Goal: Task Accomplishment & Management: Manage account settings

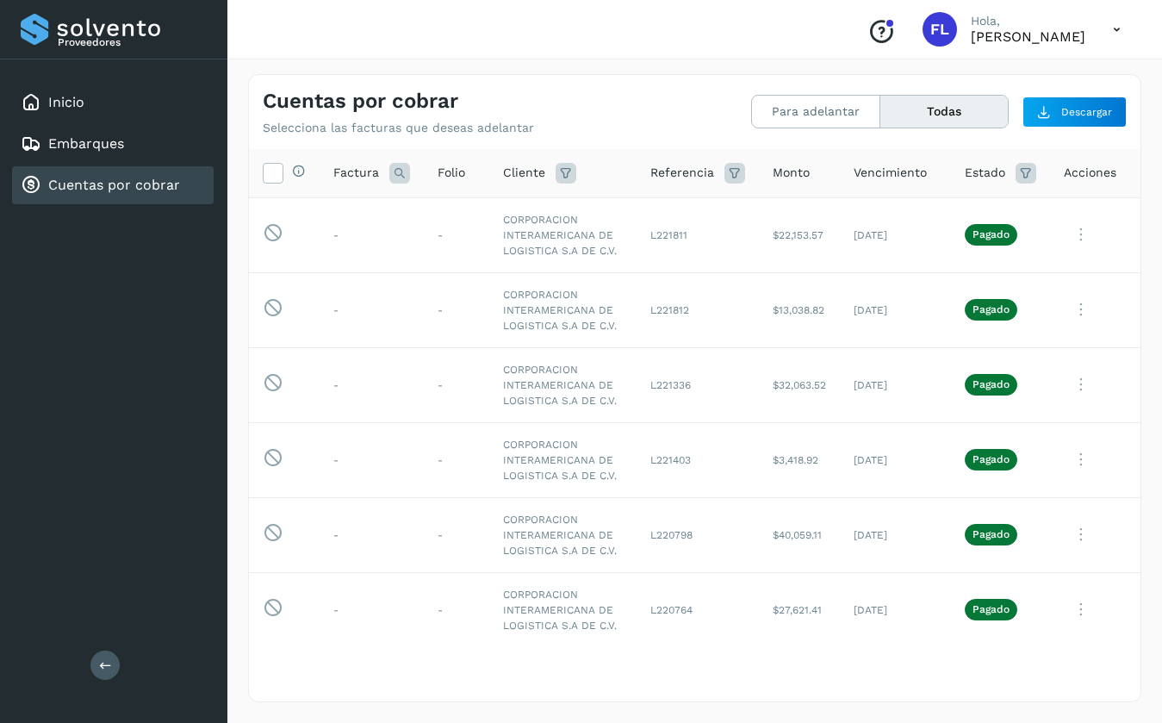
click at [73, 193] on link "Cuentas por cobrar" at bounding box center [114, 185] width 132 height 16
click at [75, 104] on link "Inicio" at bounding box center [66, 102] width 36 height 16
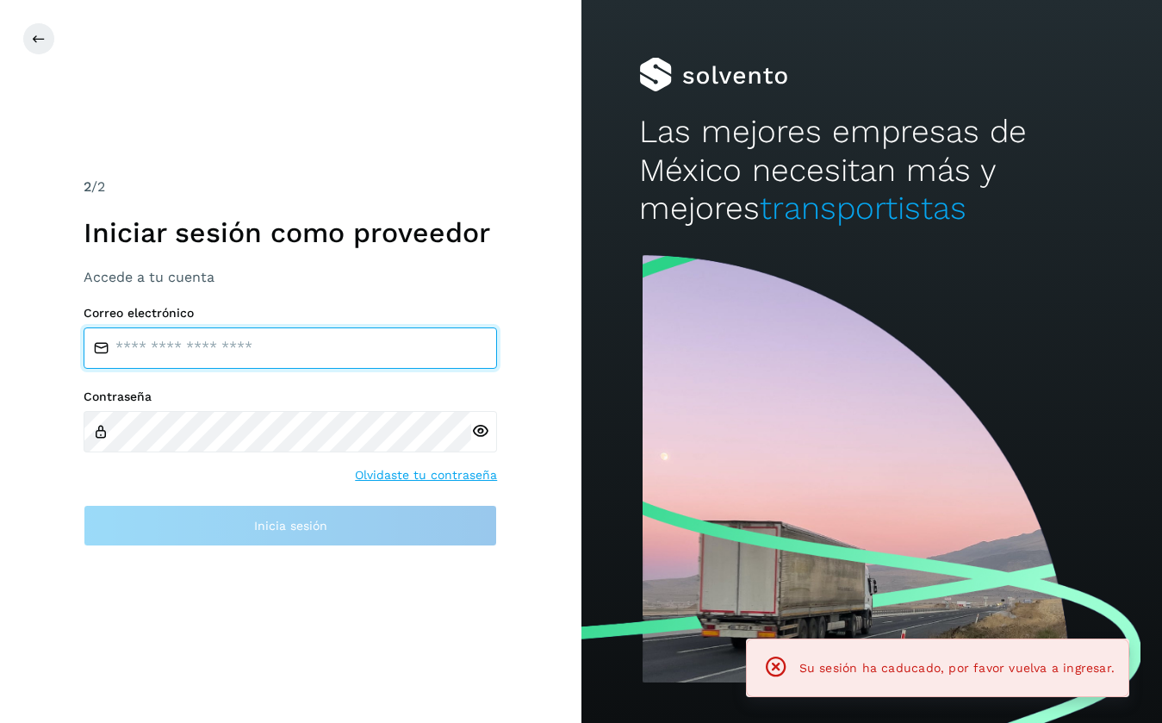
type input "**********"
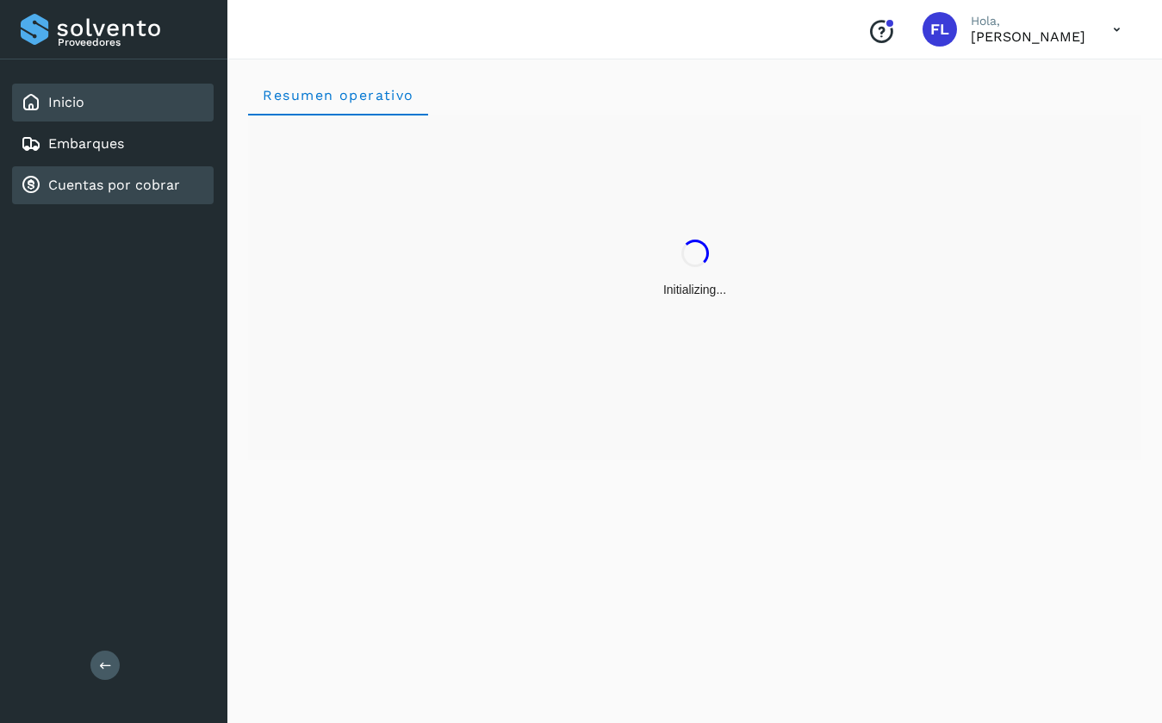
click at [64, 179] on link "Cuentas por cobrar" at bounding box center [114, 185] width 132 height 16
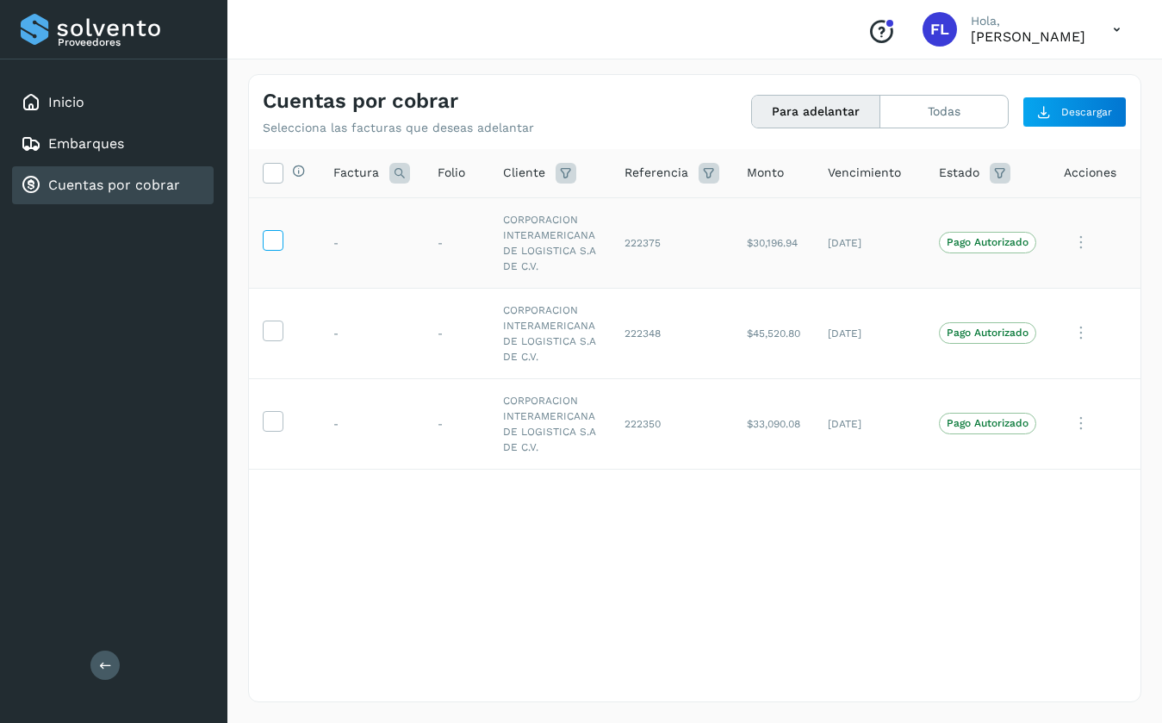
click at [273, 235] on icon at bounding box center [273, 239] width 18 height 18
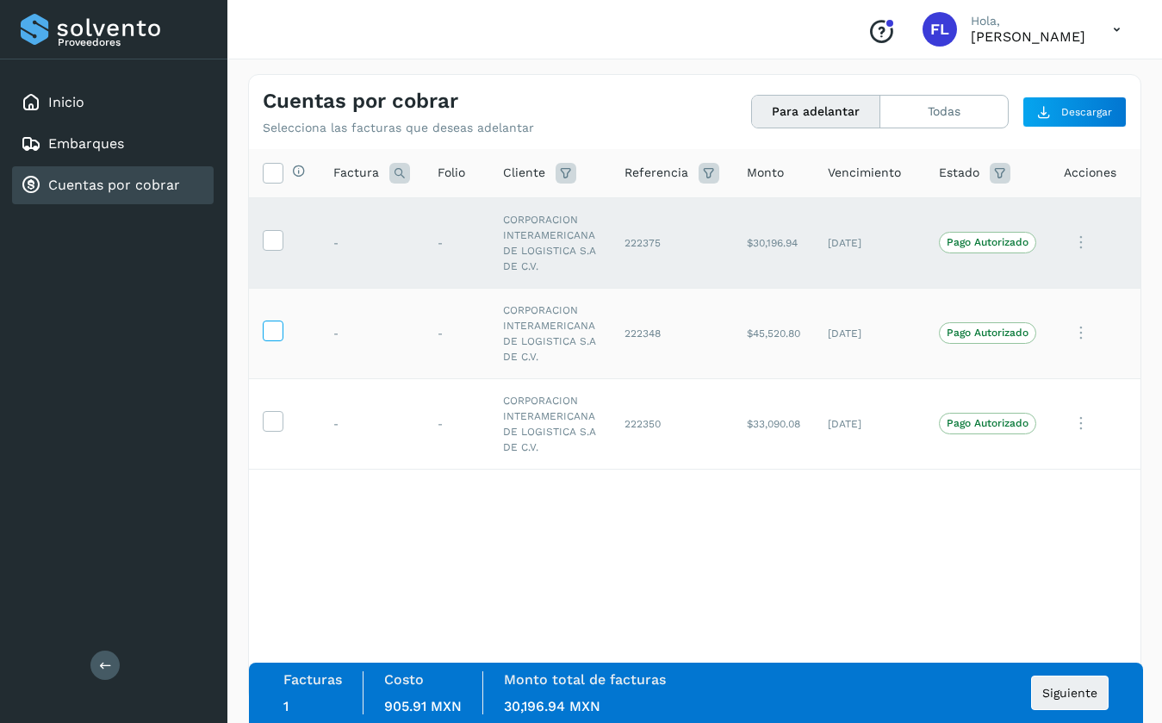
click at [276, 335] on icon at bounding box center [273, 329] width 18 height 18
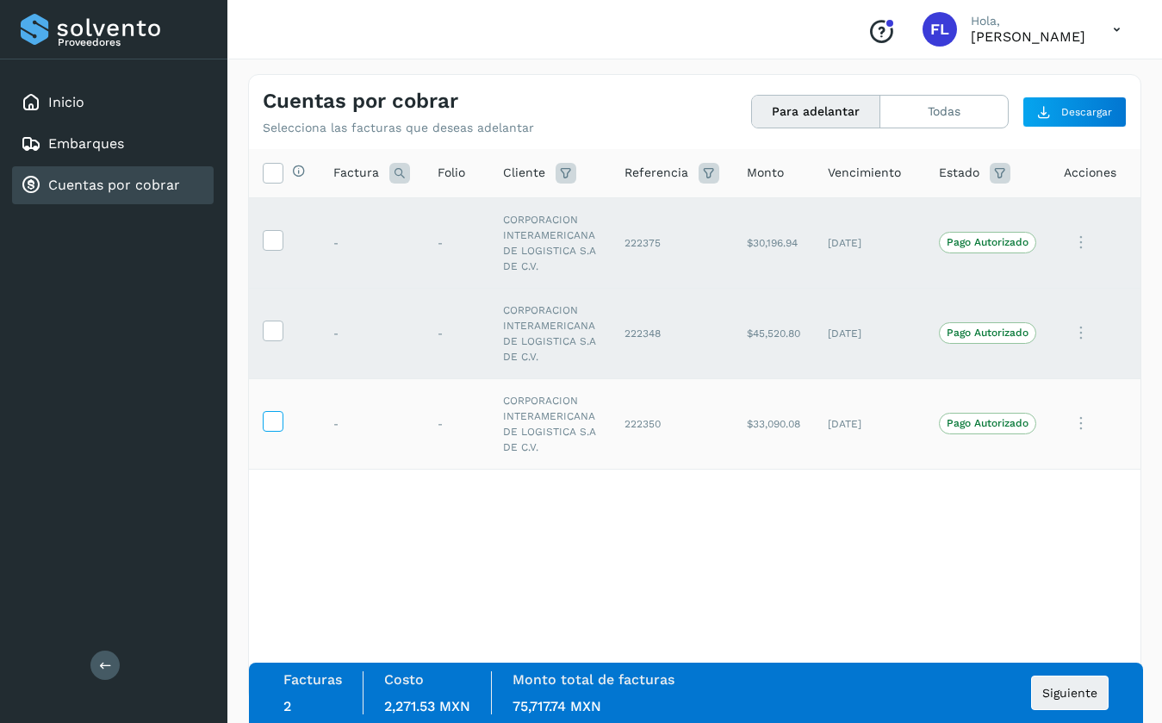
click at [269, 424] on icon at bounding box center [273, 420] width 18 height 18
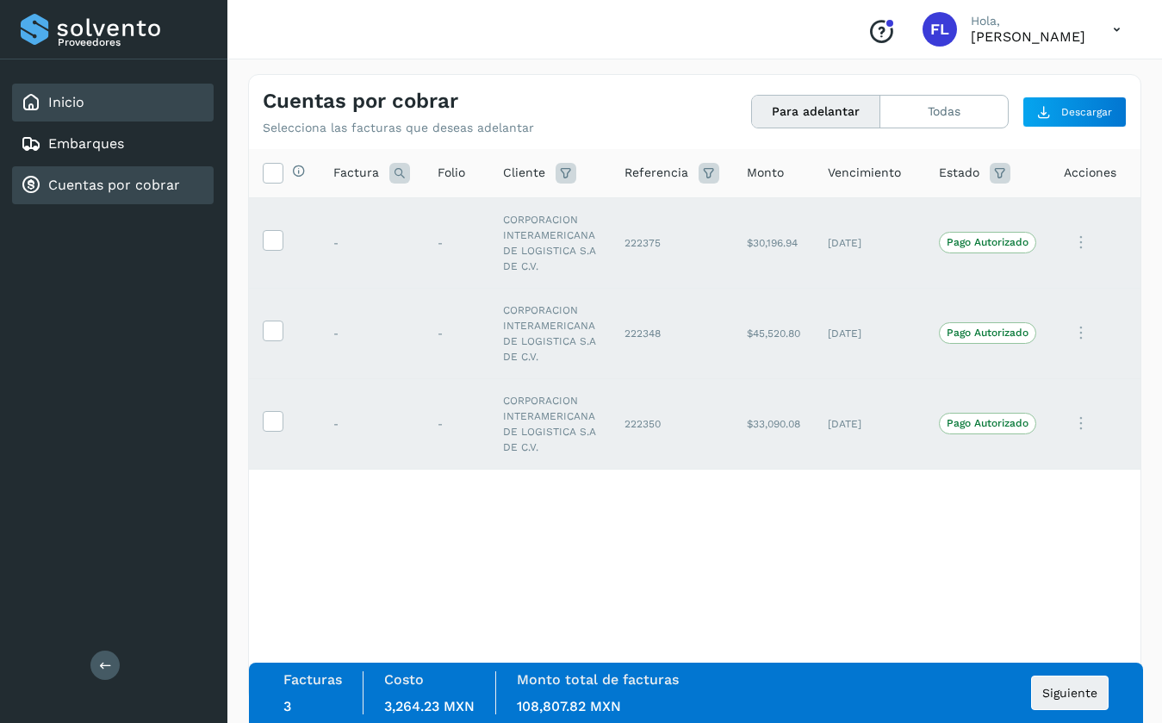
click at [65, 106] on link "Inicio" at bounding box center [66, 102] width 36 height 16
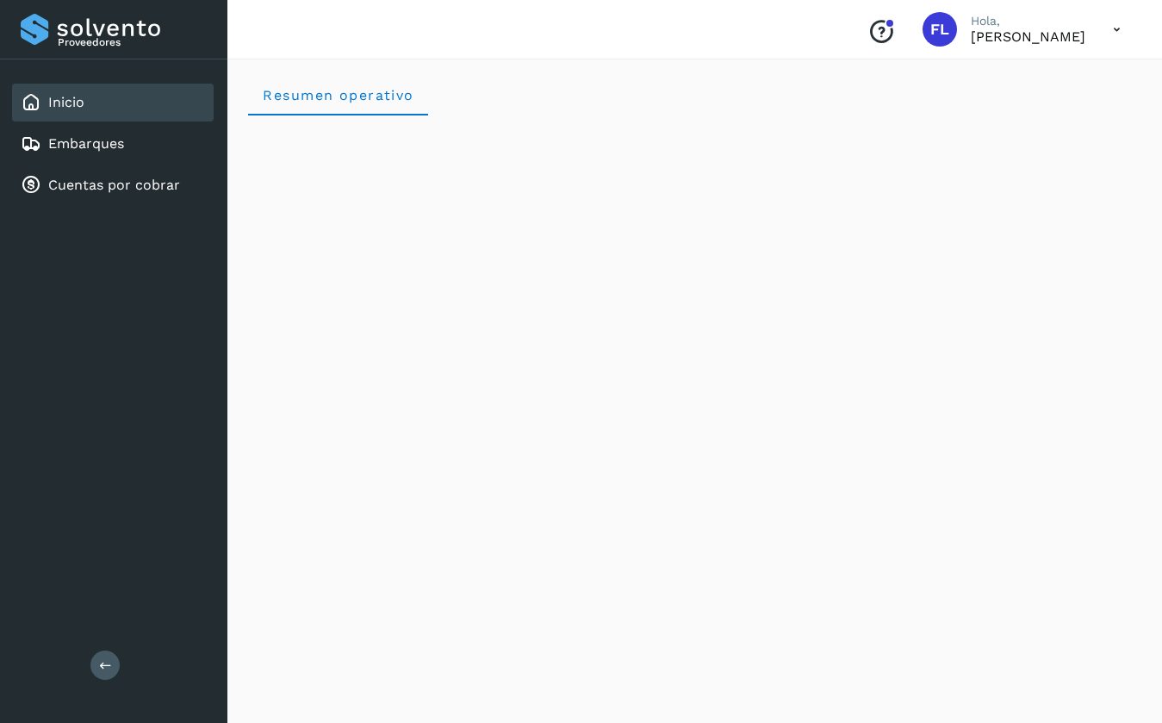
click at [1116, 28] on icon at bounding box center [1116, 29] width 35 height 35
click at [982, 79] on div "Cerrar sesión" at bounding box center [1031, 77] width 205 height 33
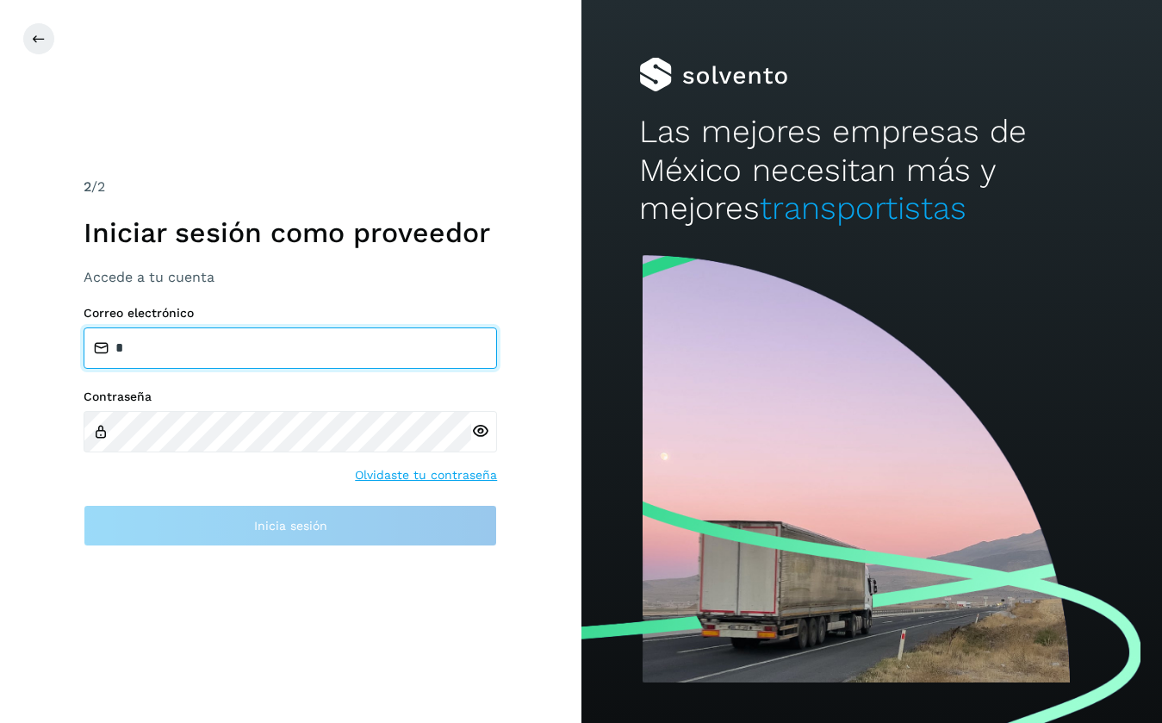
type input "**********"
